Goal: Information Seeking & Learning: Check status

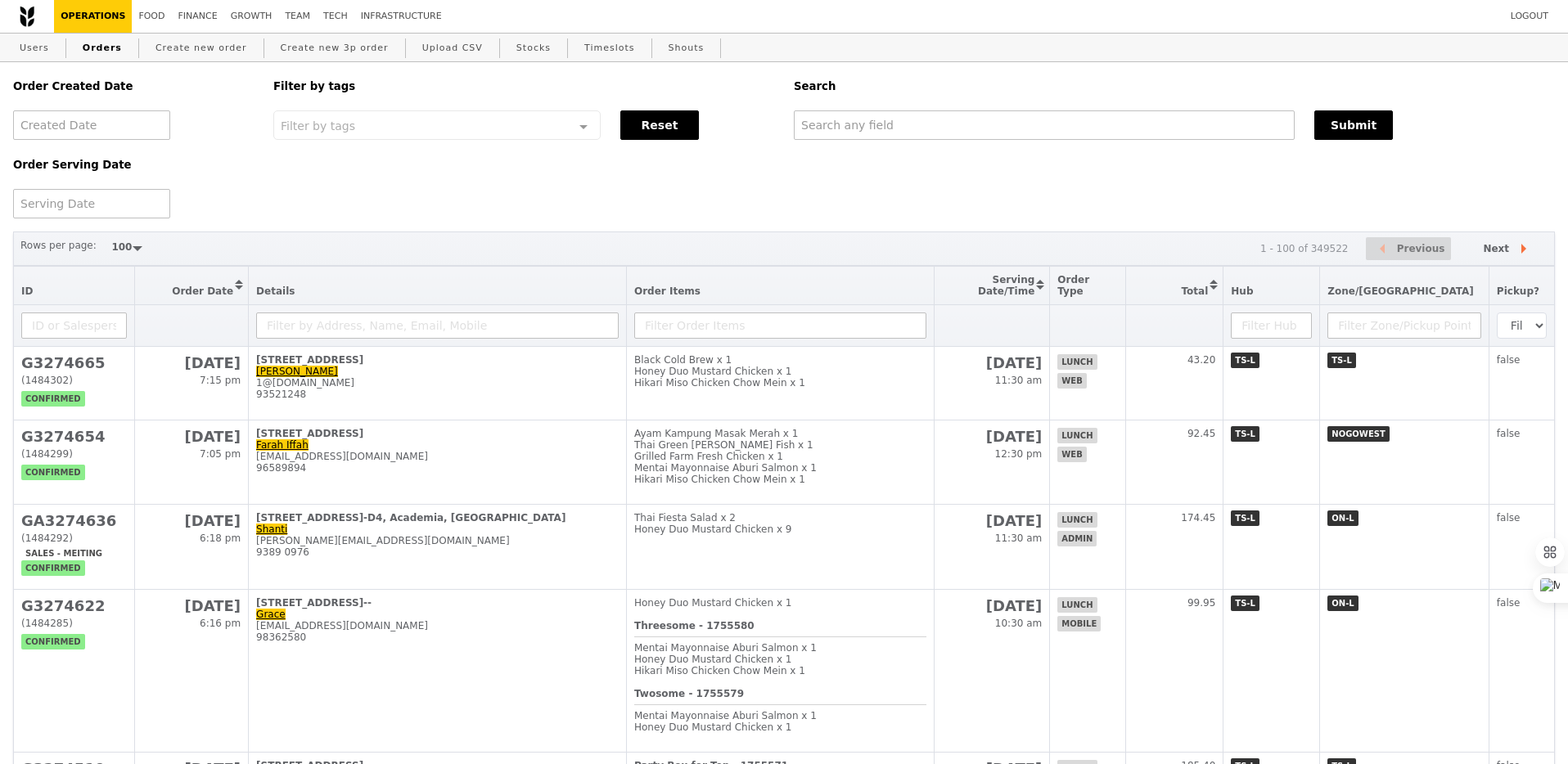
select select "100"
click at [810, 121] on input "text" at bounding box center [1044, 125] width 501 height 30
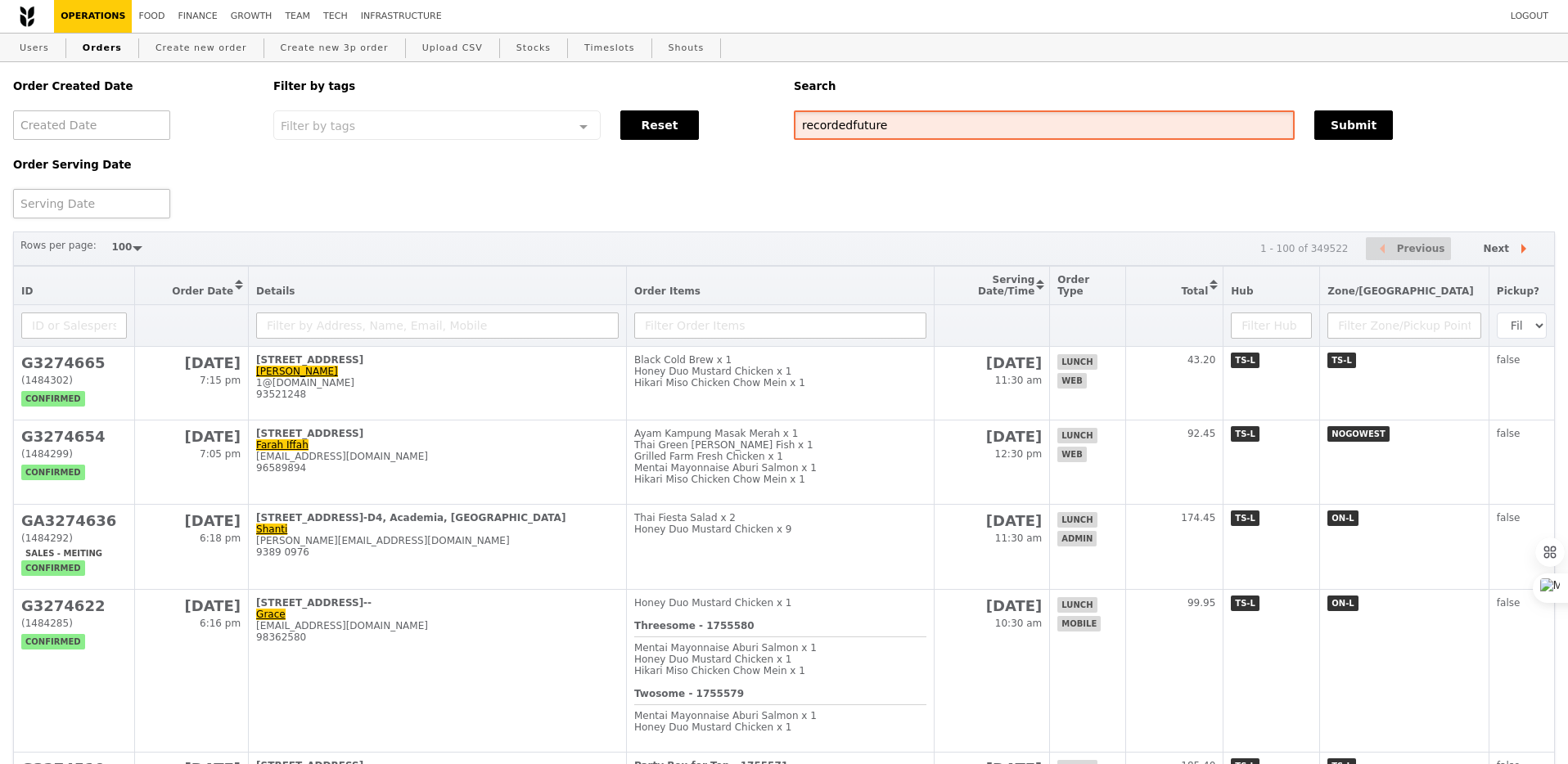
type input "recordedfuture"
click at [100, 192] on div at bounding box center [91, 204] width 157 height 30
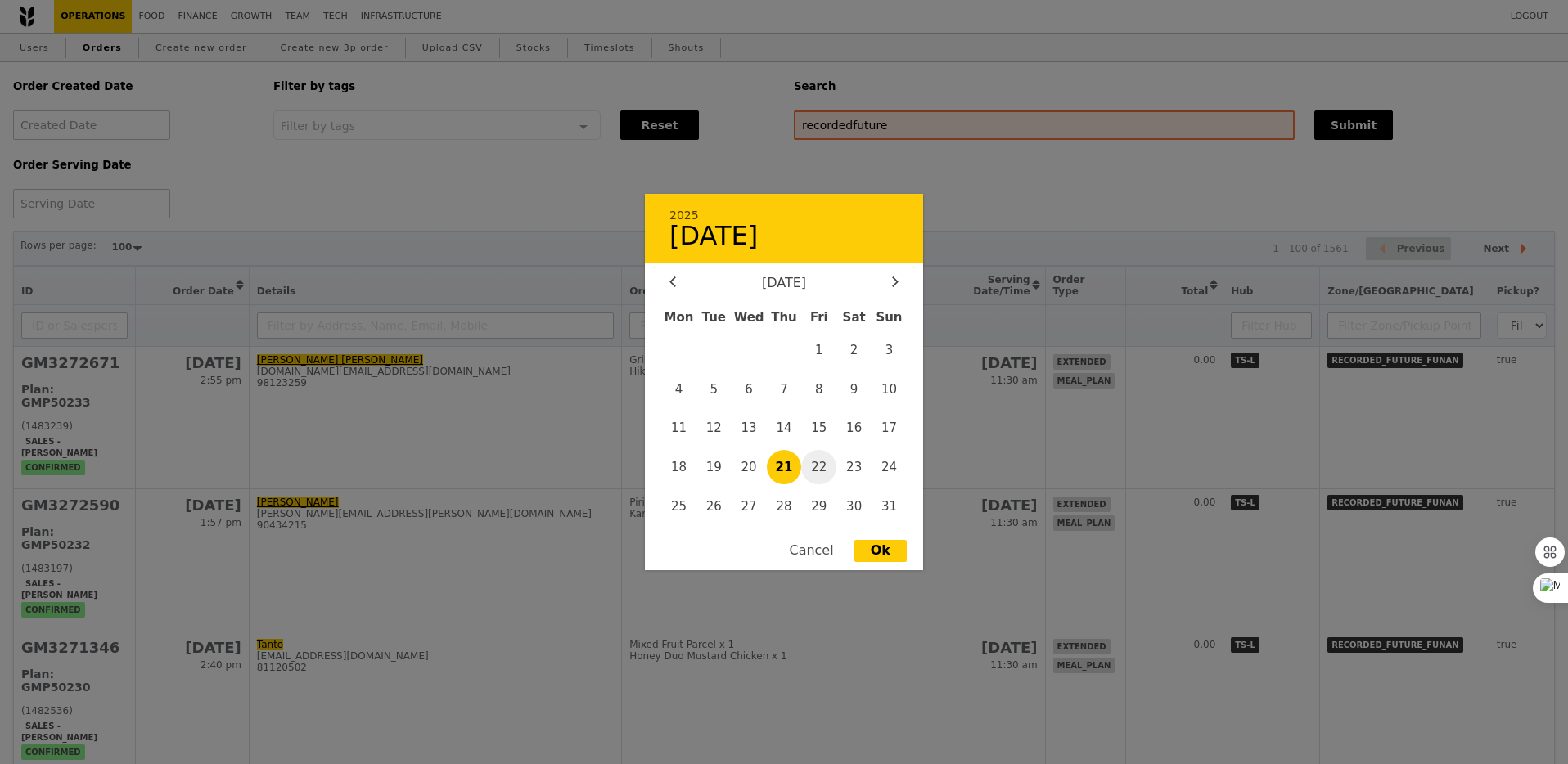
click at [824, 460] on span "22" at bounding box center [819, 467] width 35 height 35
type input "[DATE]"
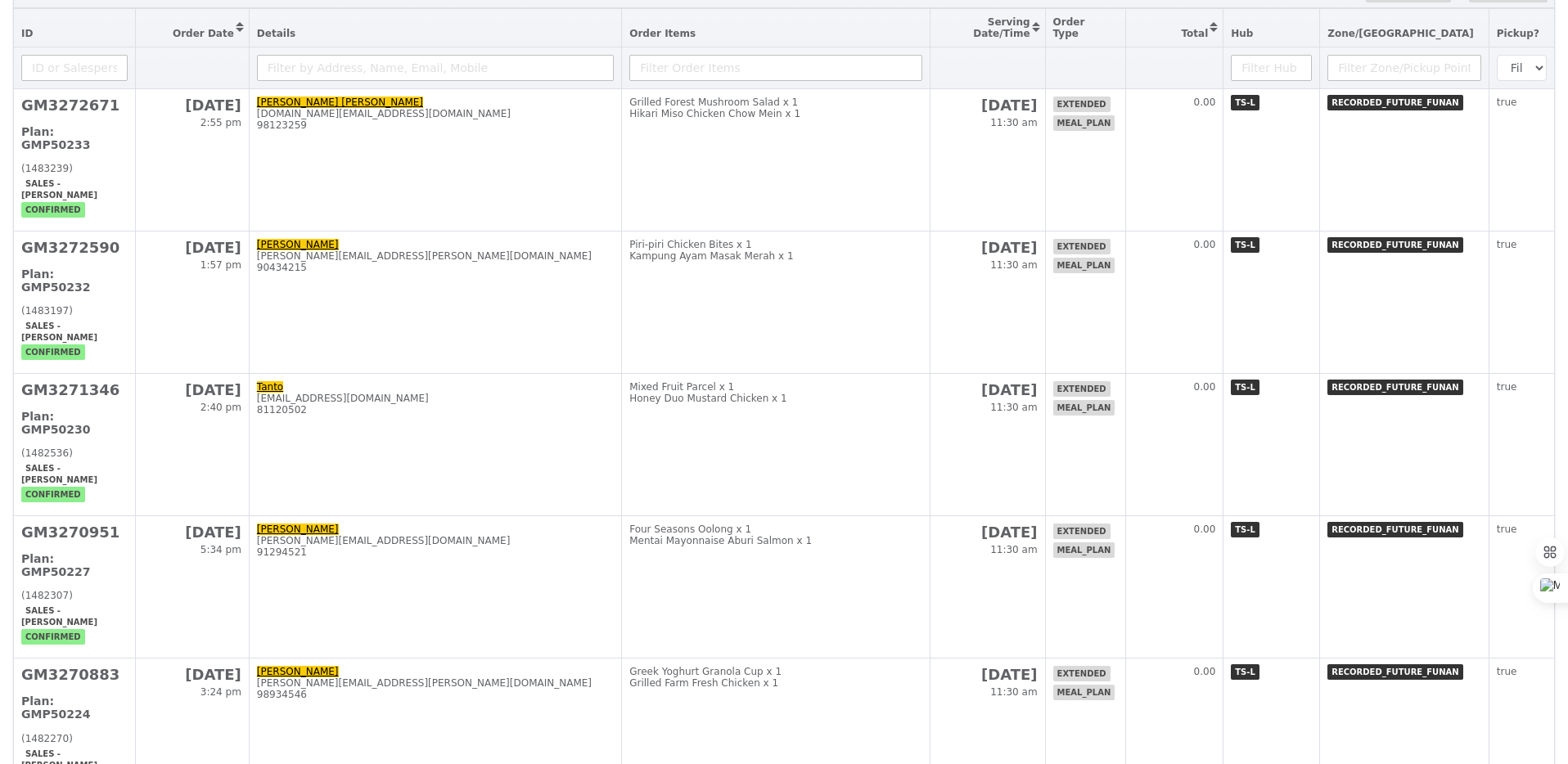
scroll to position [738, 0]
